Goal: Transaction & Acquisition: Book appointment/travel/reservation

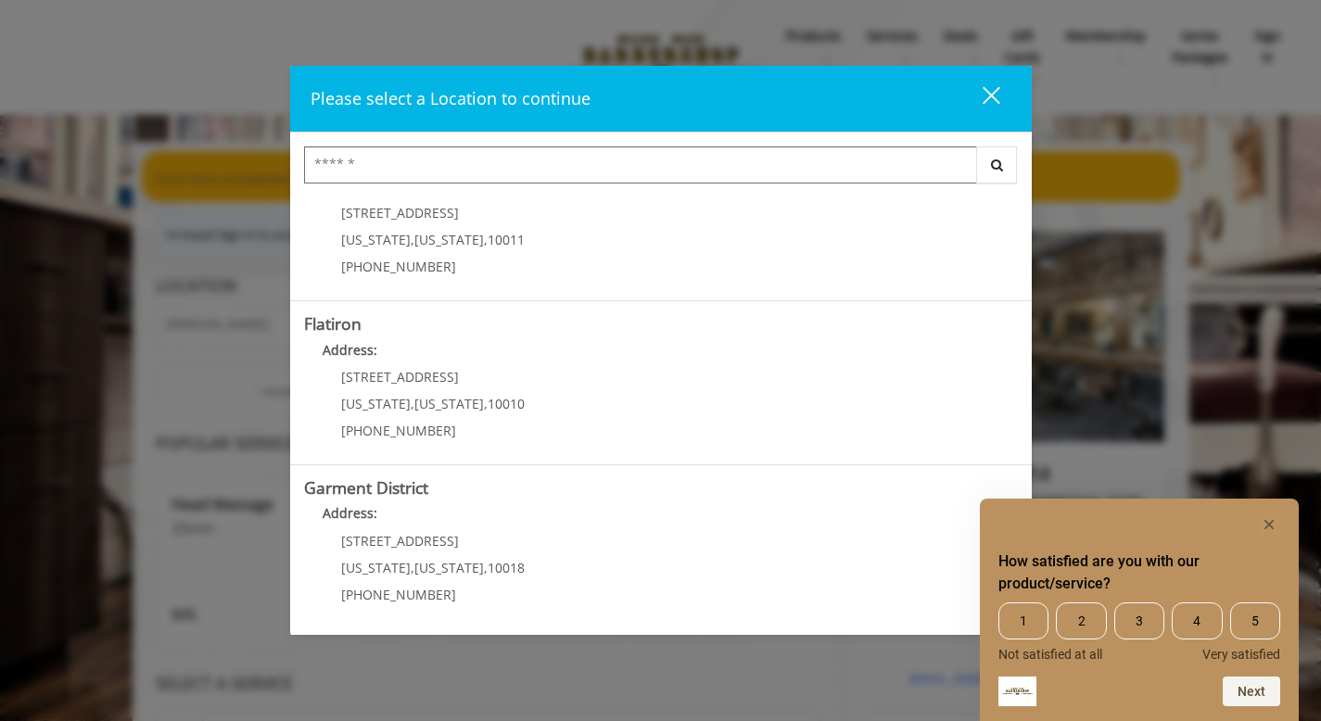
scroll to position [386, 0]
click at [633, 337] on "Address:" at bounding box center [661, 352] width 714 height 30
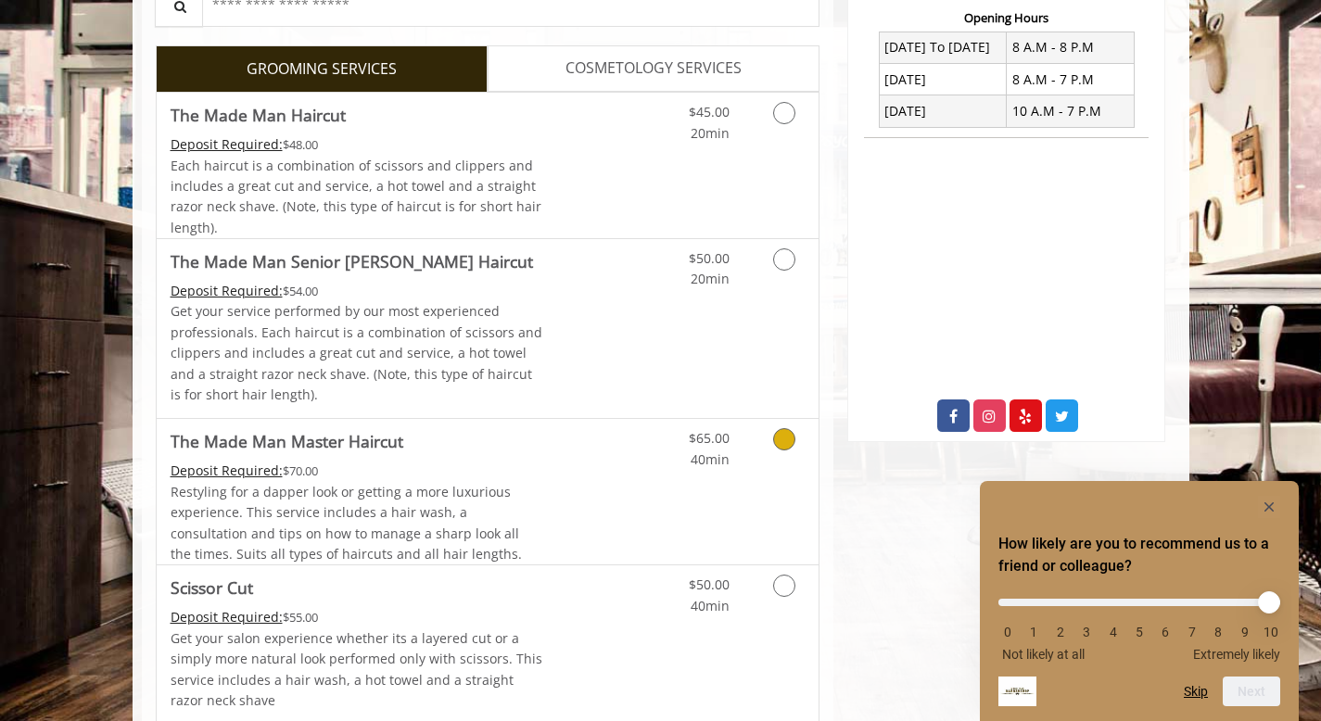
scroll to position [471, 0]
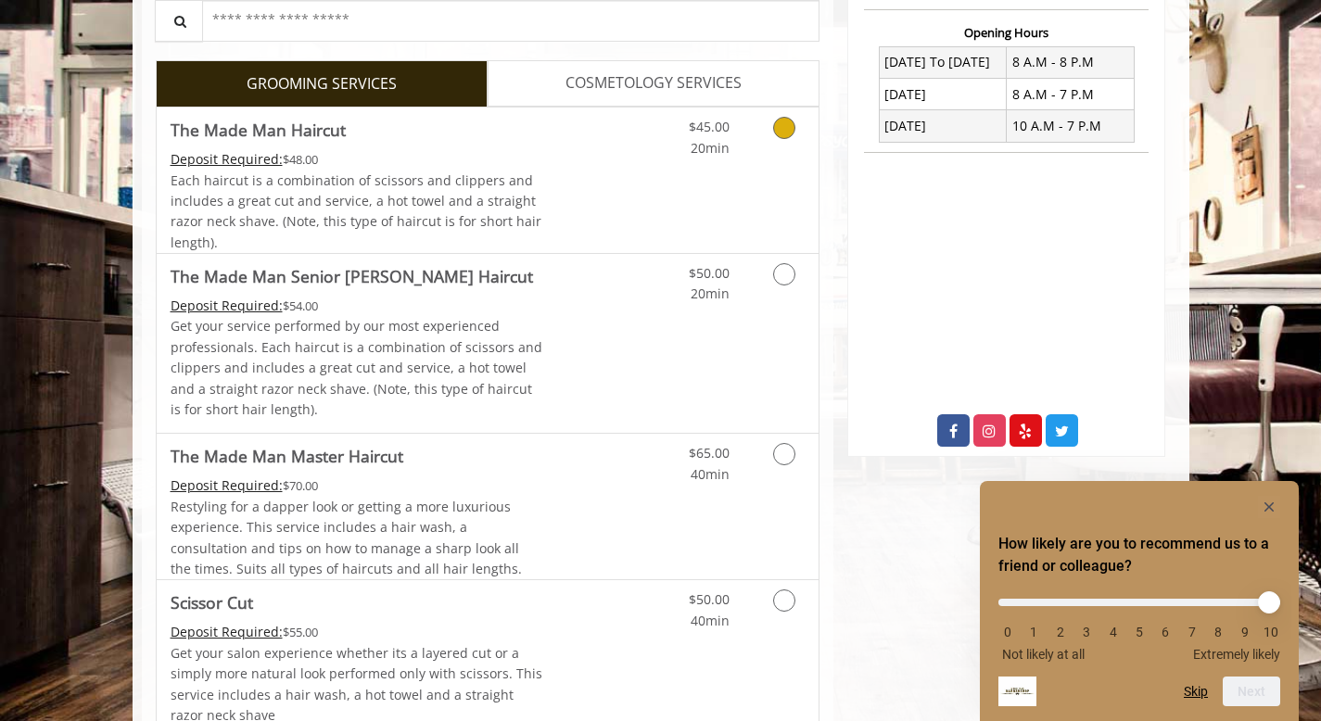
click at [763, 140] on link "Grooming services" at bounding box center [780, 133] width 47 height 51
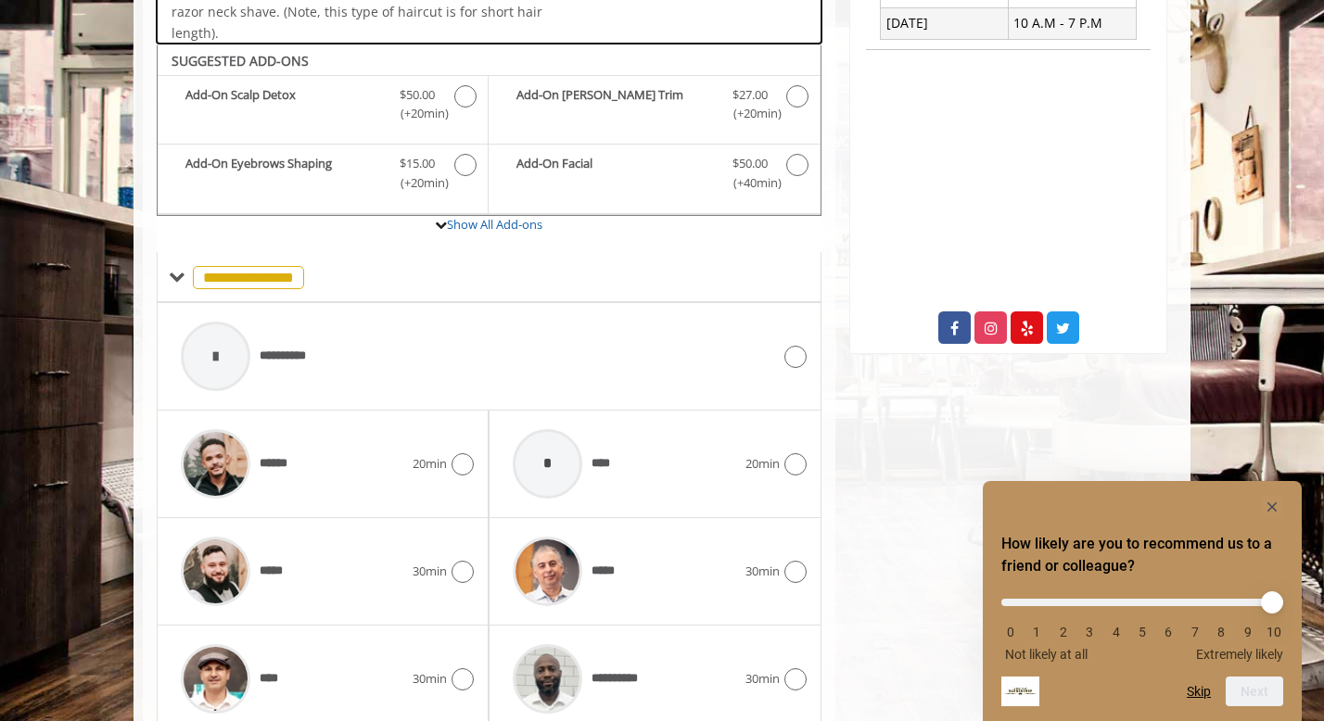
scroll to position [617, 0]
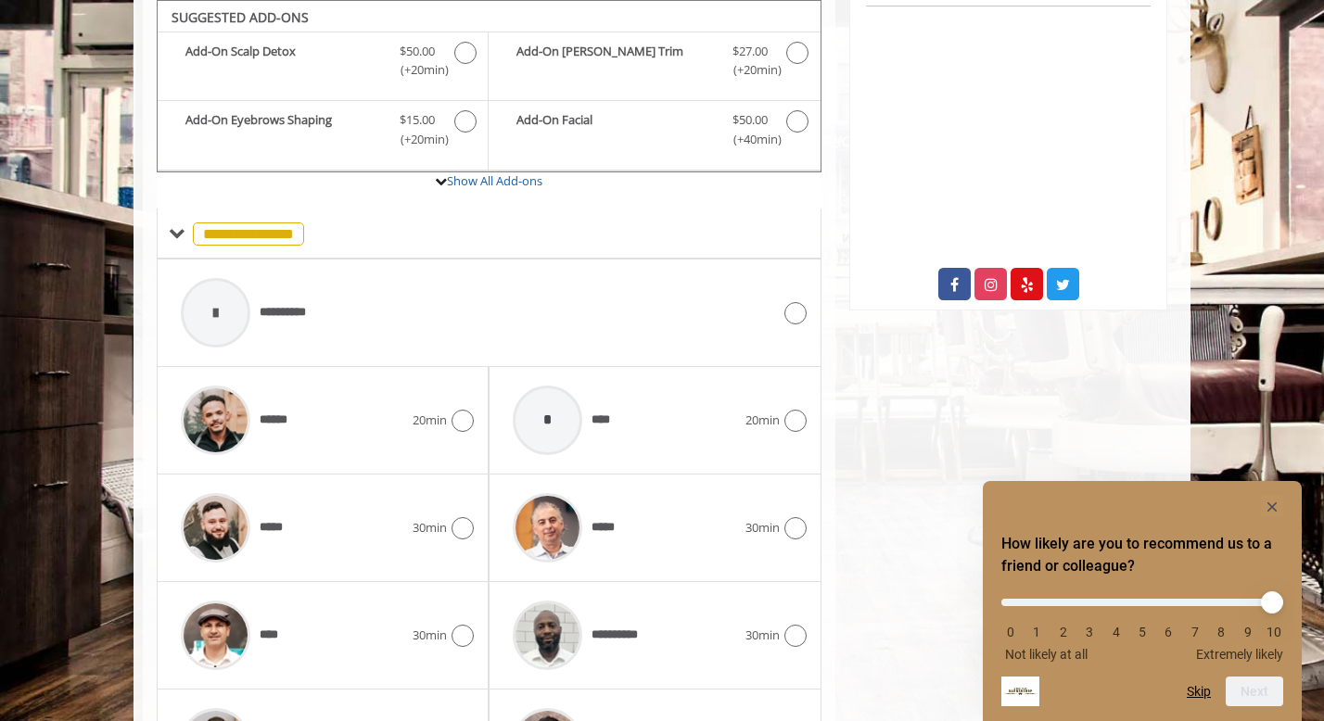
click at [479, 434] on div "****** 20min" at bounding box center [323, 421] width 332 height 108
click at [457, 418] on icon at bounding box center [462, 421] width 22 height 22
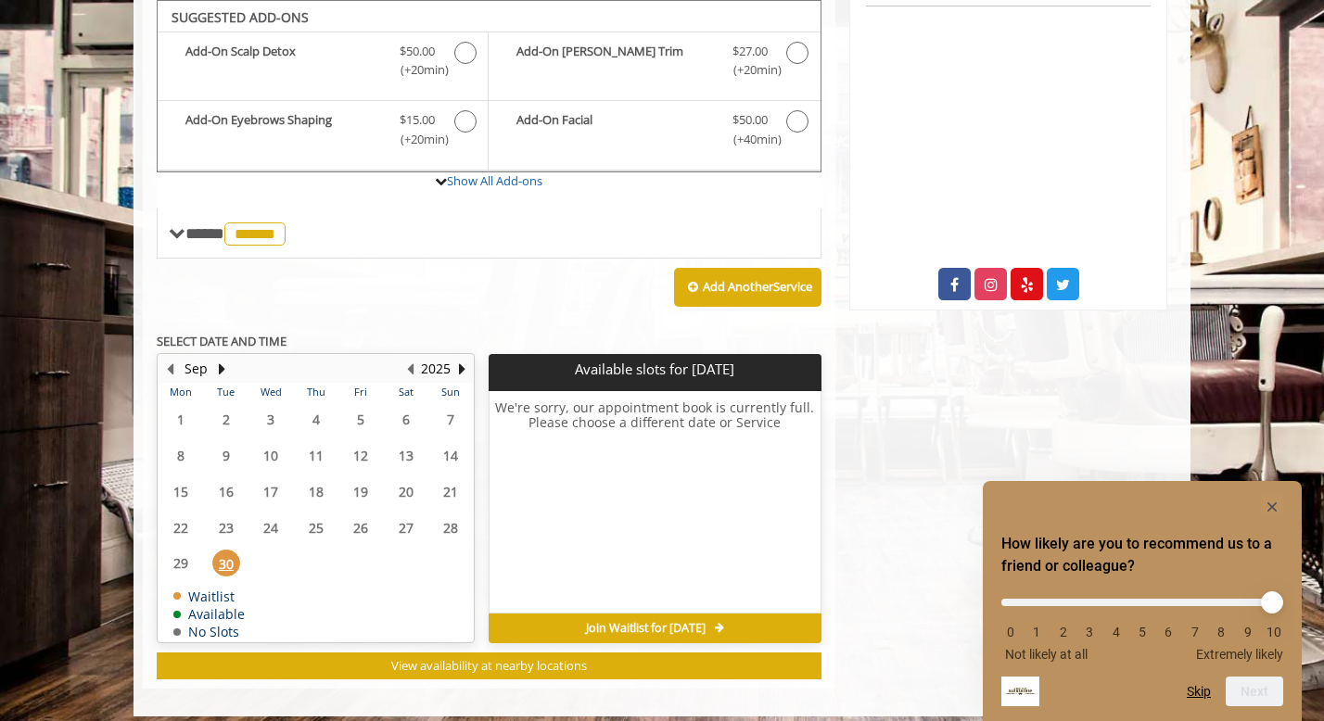
scroll to position [618, 0]
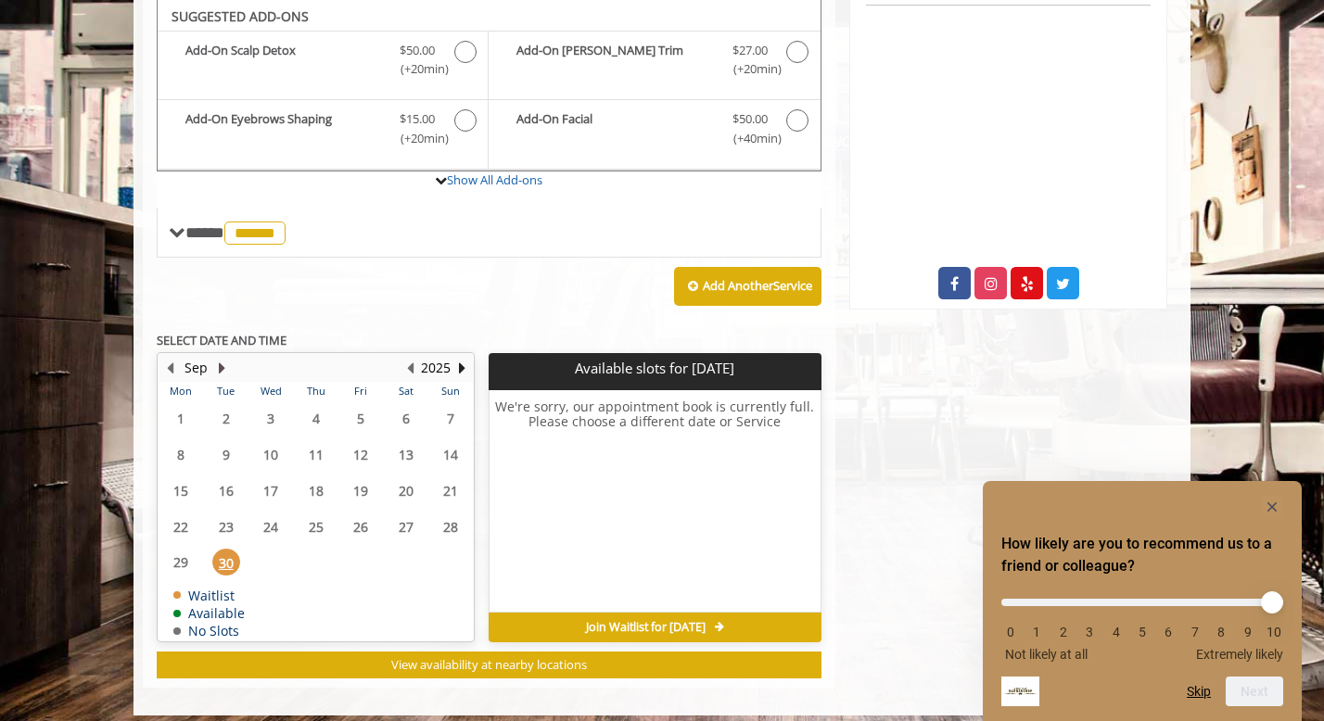
click at [216, 366] on button "Next Month" at bounding box center [221, 368] width 15 height 20
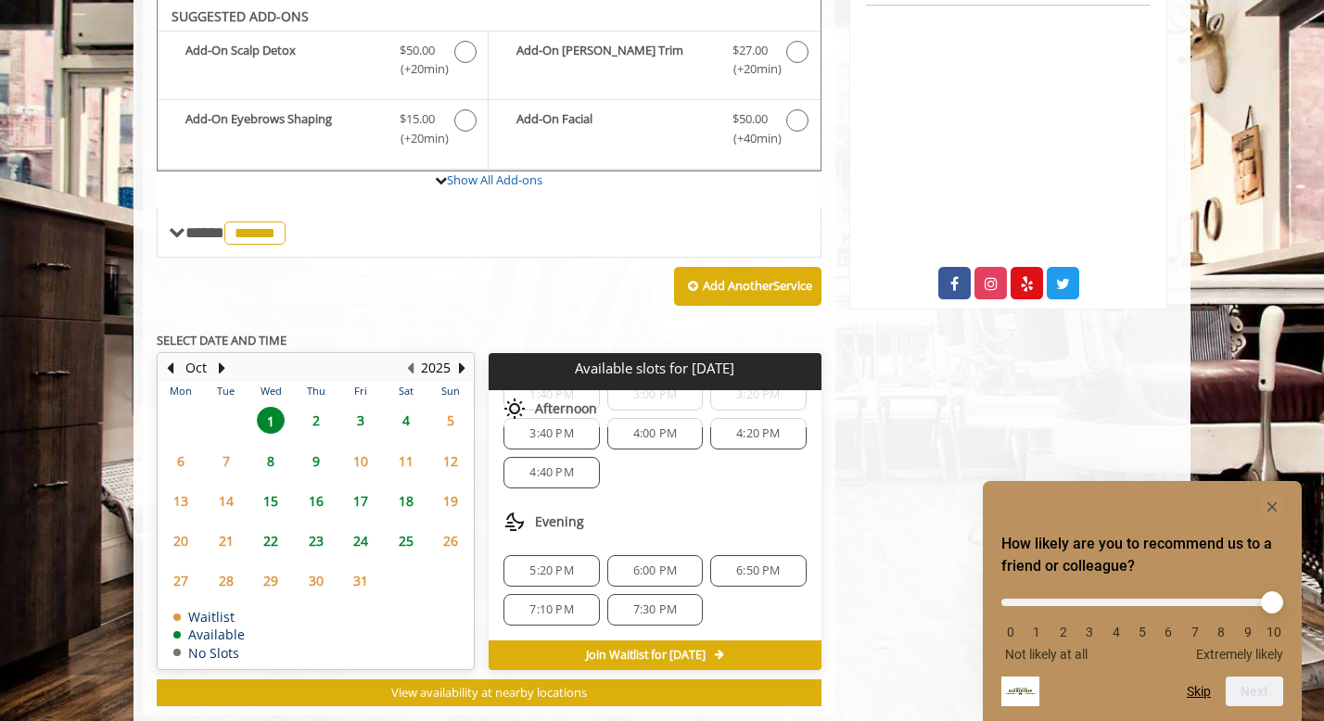
scroll to position [658, 0]
